Goal: Check status

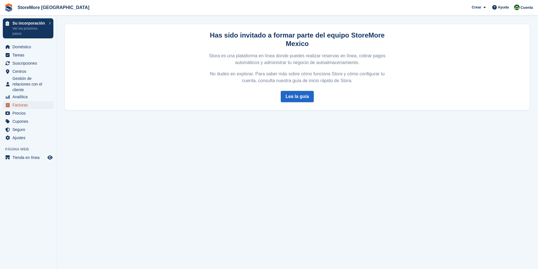
click at [15, 106] on span "Facturas" at bounding box center [29, 105] width 34 height 8
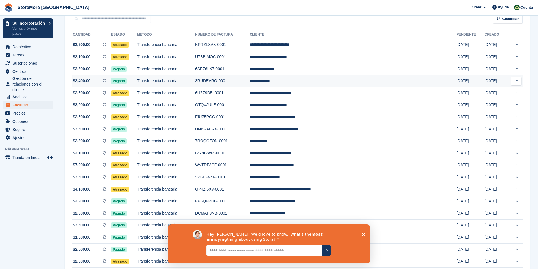
scroll to position [56, 0]
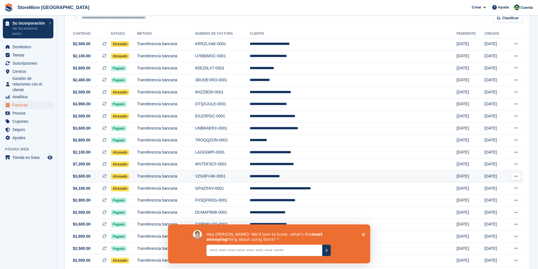
click at [129, 178] on span "Atrasado" at bounding box center [120, 177] width 18 height 6
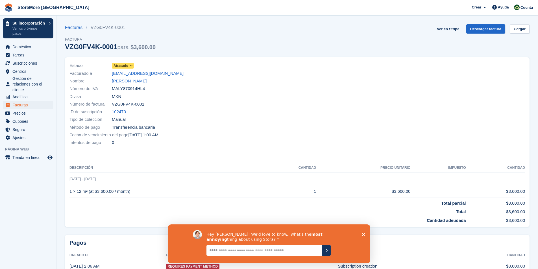
click at [363, 235] on icon "Cerrar encuesta" at bounding box center [363, 234] width 3 height 3
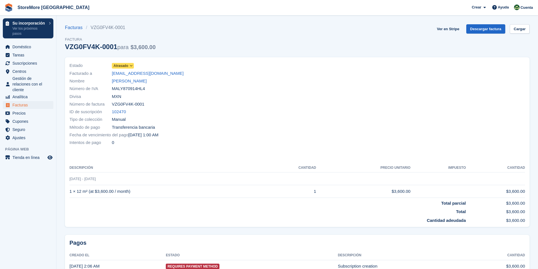
click at [121, 66] on span "Atrasado" at bounding box center [121, 65] width 15 height 5
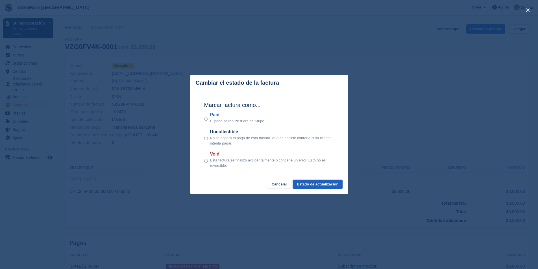
click at [328, 183] on button "Estado de actualización" at bounding box center [317, 184] width 49 height 9
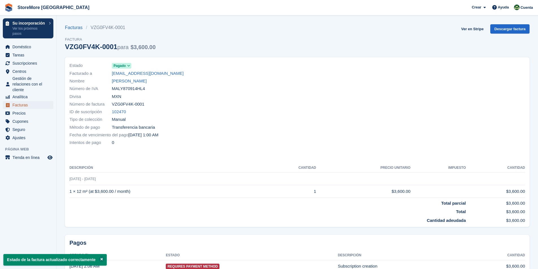
click at [26, 105] on span "Facturas" at bounding box center [29, 105] width 34 height 8
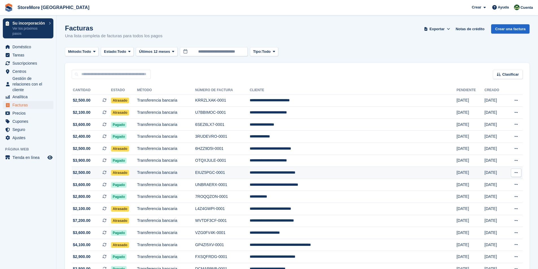
click at [519, 173] on button at bounding box center [516, 173] width 10 height 8
